Goal: Find specific page/section: Find specific page/section

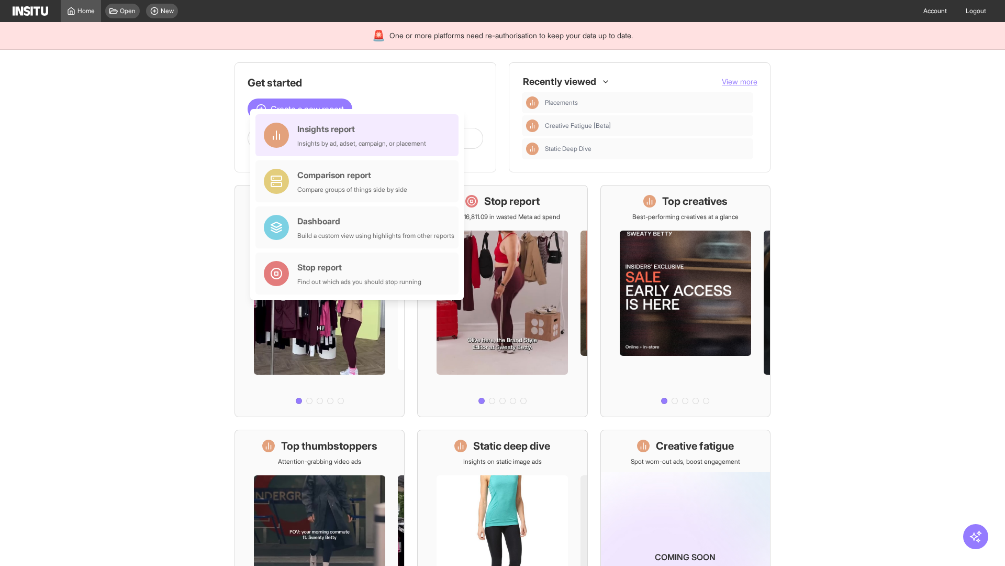
click at [360, 135] on div "Insights report Insights by ad, adset, campaign, or placement" at bounding box center [361, 135] width 129 height 25
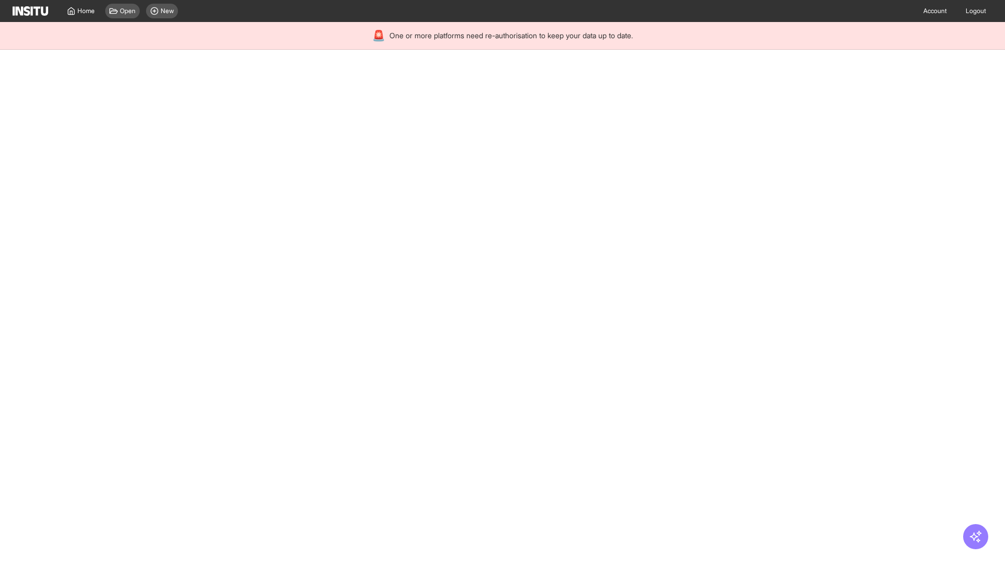
select select "**"
